Goal: Check status: Check status

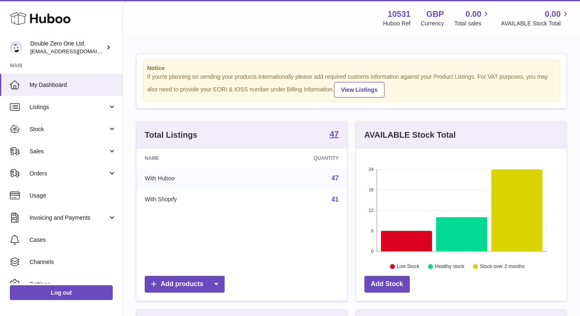
scroll to position [128, 211]
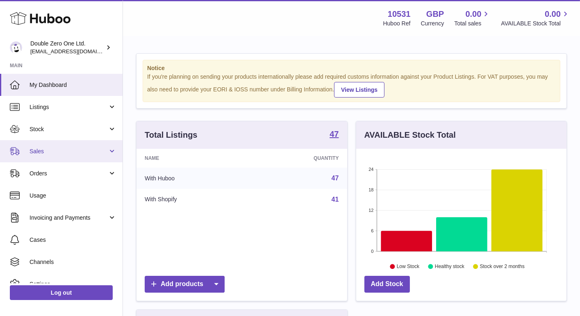
click at [76, 146] on link "Sales" at bounding box center [61, 151] width 123 height 22
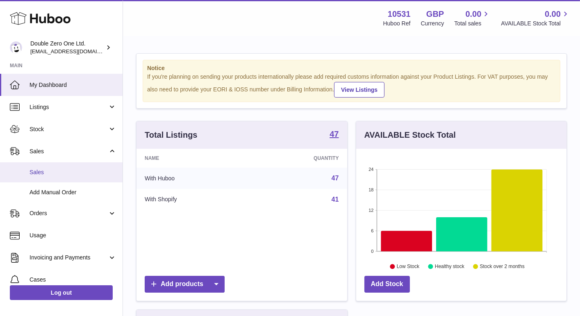
click at [63, 173] on span "Sales" at bounding box center [73, 172] width 87 height 8
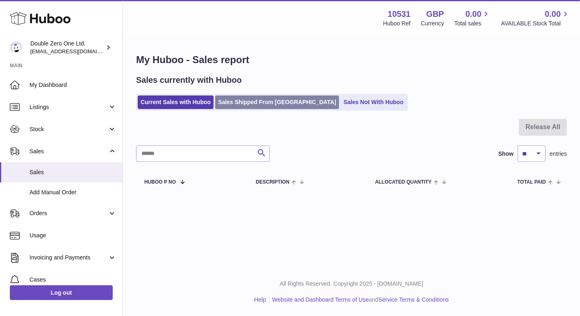
click at [247, 104] on link "Sales Shipped From [GEOGRAPHIC_DATA]" at bounding box center [277, 103] width 124 height 14
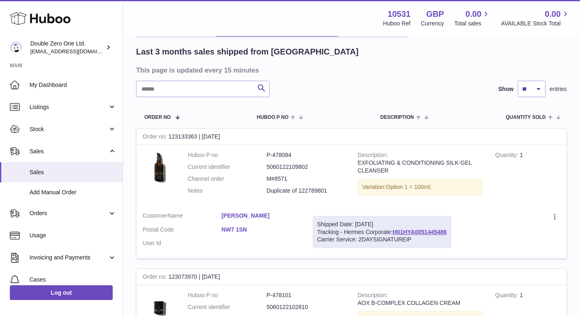
scroll to position [55, 0]
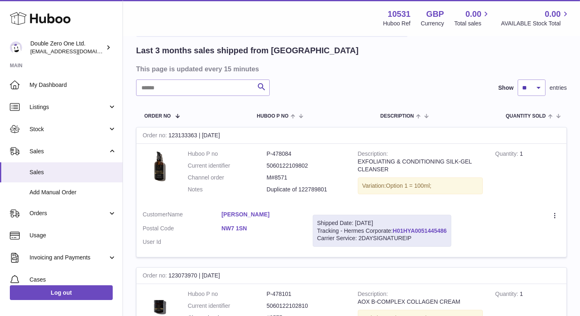
click at [411, 229] on link "H01HYA0051445486" at bounding box center [420, 231] width 54 height 7
click at [71, 169] on span "Sales" at bounding box center [73, 172] width 87 height 8
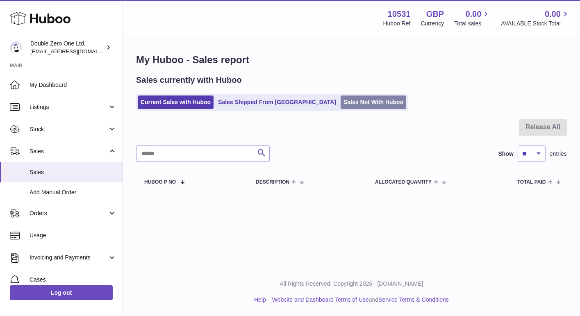
click at [341, 100] on link "Sales Not With Huboo" at bounding box center [374, 103] width 66 height 14
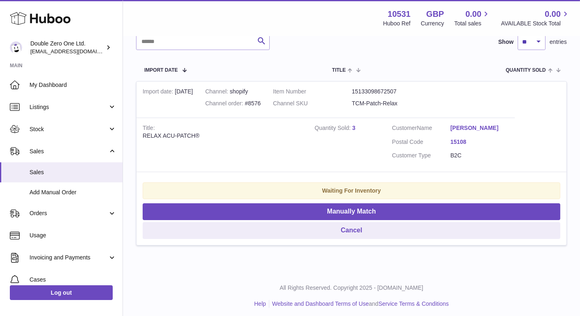
scroll to position [132, 0]
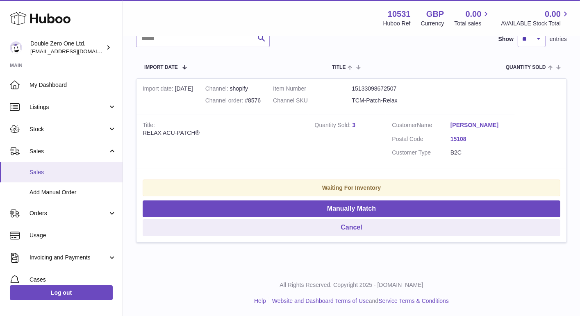
click at [69, 169] on span "Sales" at bounding box center [73, 172] width 87 height 8
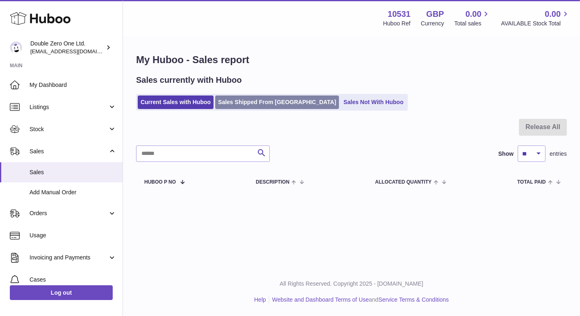
click at [255, 106] on link "Sales Shipped From [GEOGRAPHIC_DATA]" at bounding box center [277, 103] width 124 height 14
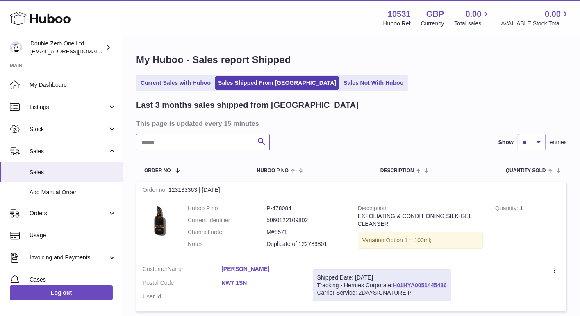
click at [226, 143] on input "text" at bounding box center [203, 142] width 134 height 16
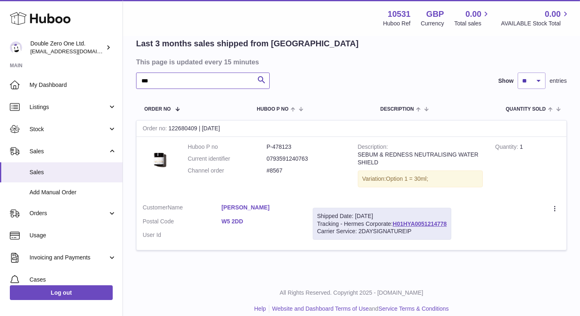
scroll to position [63, 0]
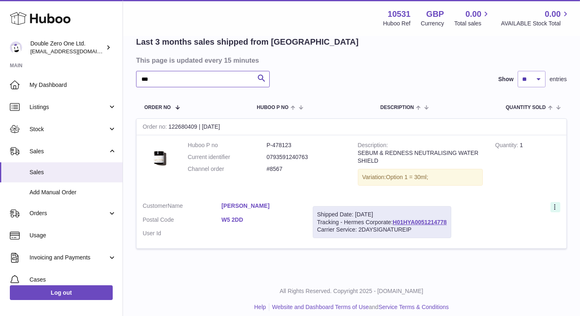
type input "***"
click at [555, 206] on icon at bounding box center [554, 206] width 1 height 5
click at [511, 244] on li "Duplicate Order" at bounding box center [519, 243] width 82 height 18
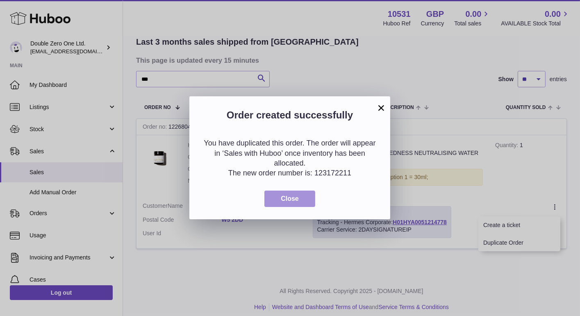
click at [300, 197] on button "Close" at bounding box center [289, 199] width 51 height 17
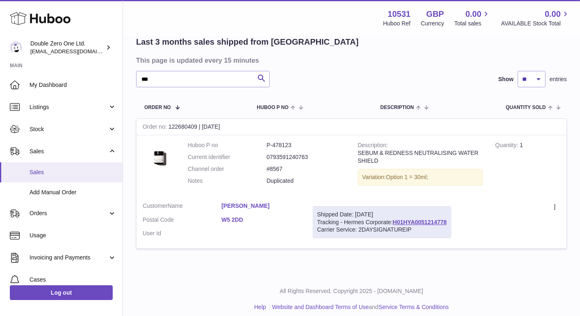
click at [62, 171] on span "Sales" at bounding box center [73, 172] width 87 height 8
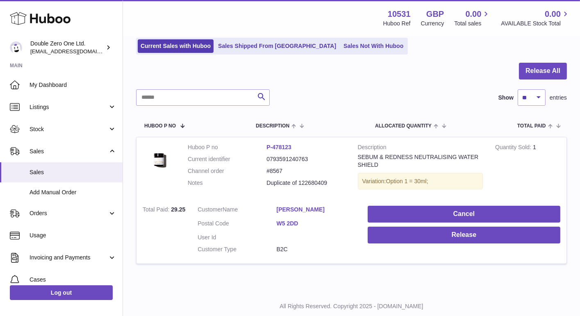
scroll to position [64, 0]
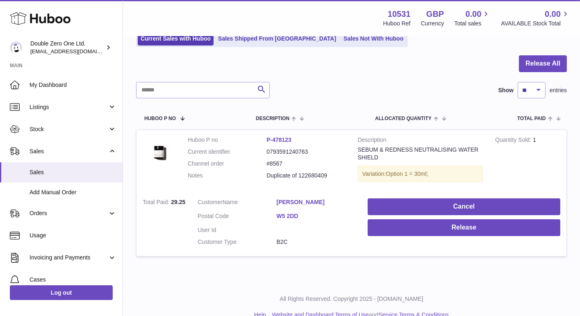
click at [394, 238] on td "Cancel Release" at bounding box center [464, 224] width 205 height 64
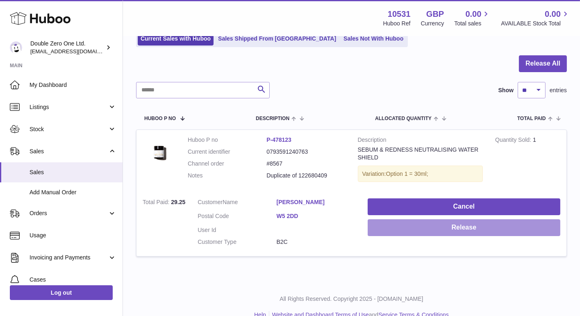
click at [396, 231] on button "Release" at bounding box center [464, 227] width 193 height 17
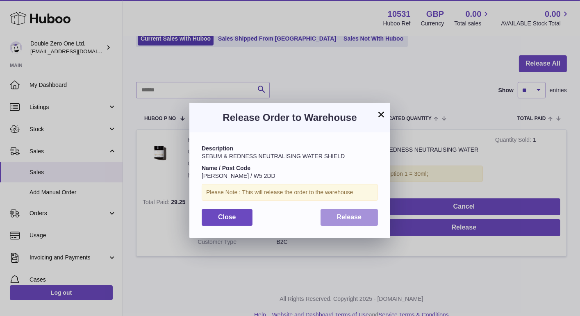
click at [333, 217] on button "Release" at bounding box center [350, 217] width 58 height 17
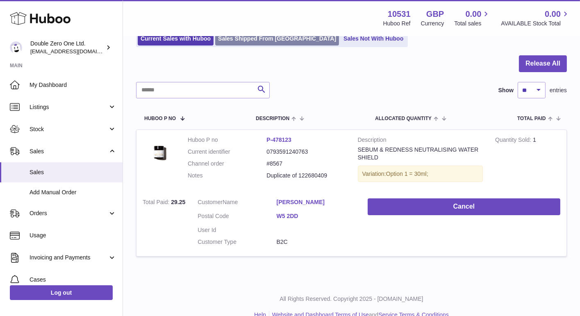
click at [247, 41] on link "Sales Shipped From [GEOGRAPHIC_DATA]" at bounding box center [277, 39] width 124 height 14
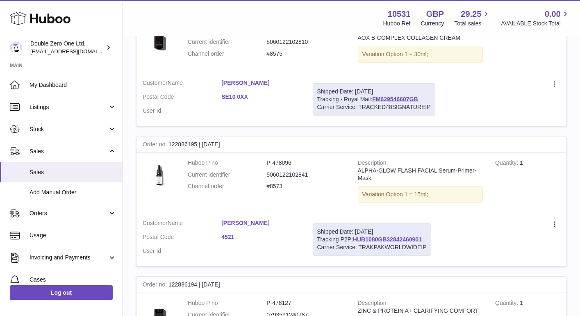
scroll to position [323, 0]
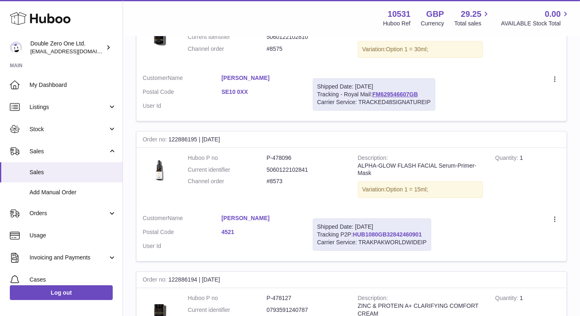
click at [375, 232] on link "HUB1080GB32842460901" at bounding box center [387, 234] width 69 height 7
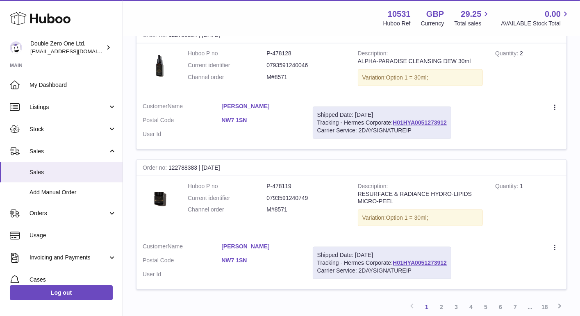
scroll to position [1308, 0]
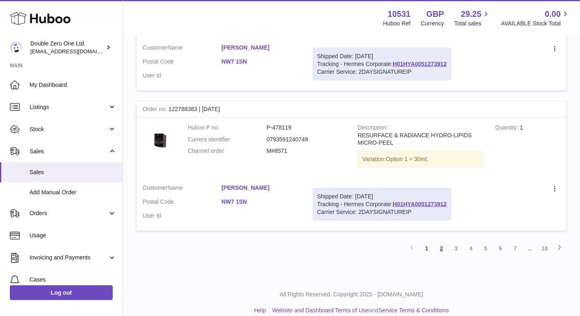
click at [444, 241] on link "2" at bounding box center [441, 248] width 15 height 15
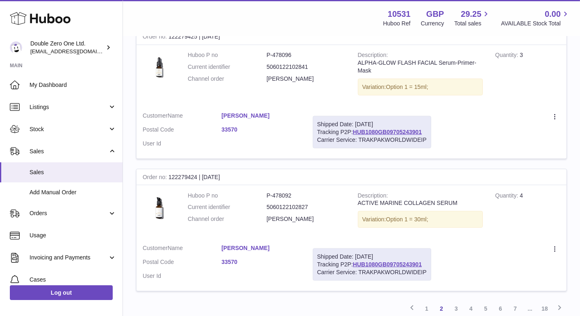
scroll to position [1312, 0]
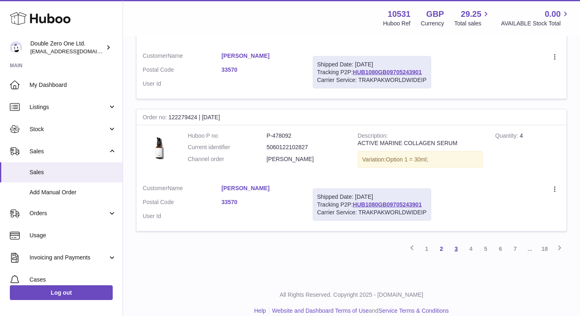
click at [456, 241] on link "3" at bounding box center [456, 248] width 15 height 15
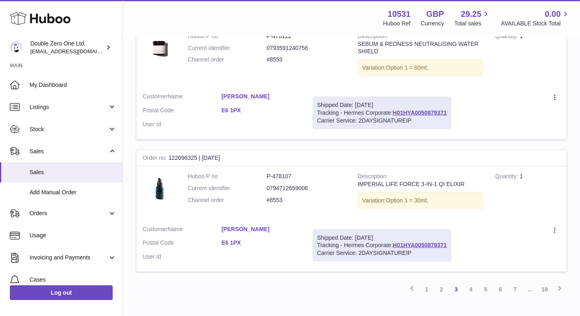
scroll to position [1328, 0]
